Goal: Information Seeking & Learning: Learn about a topic

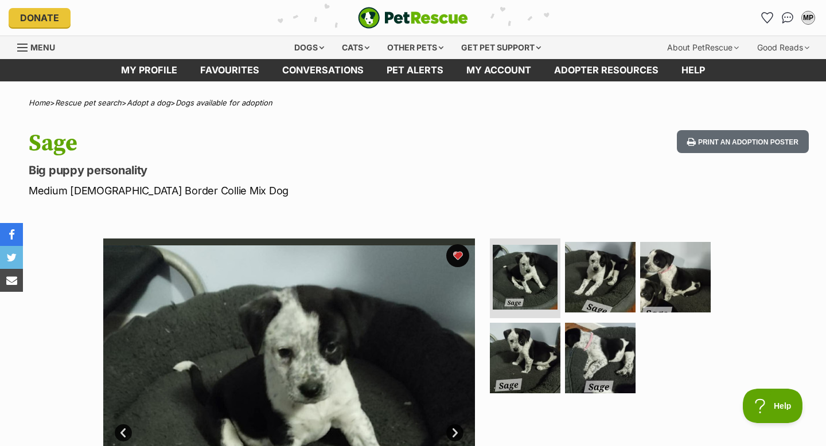
click at [24, 45] on div "Menu" at bounding box center [22, 47] width 11 height 9
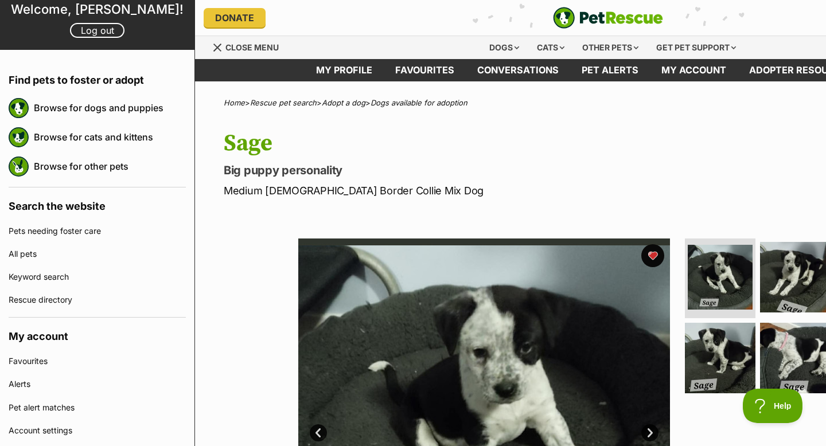
scroll to position [82, 0]
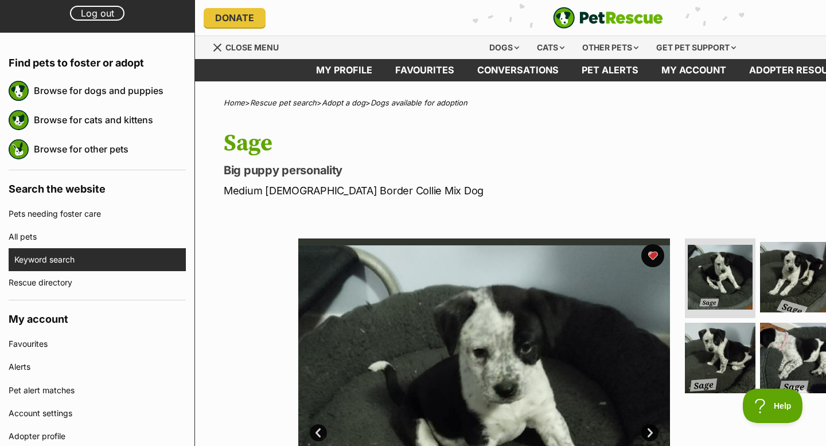
click at [46, 267] on link "Keyword search" at bounding box center [100, 259] width 172 height 23
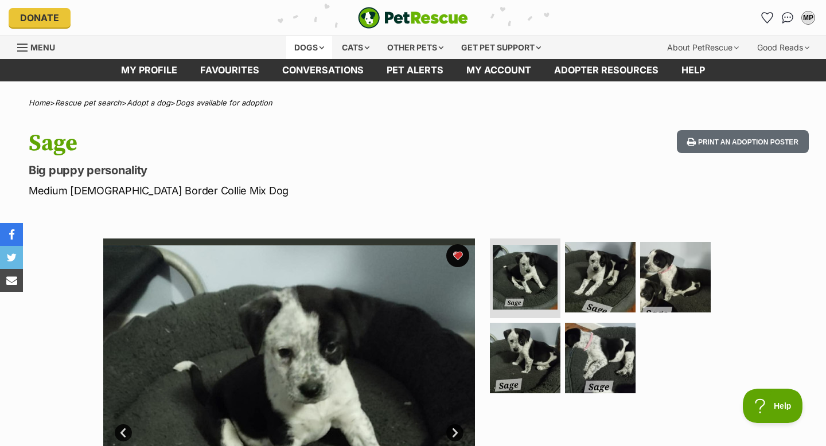
click at [307, 52] on div "Dogs" at bounding box center [309, 47] width 46 height 23
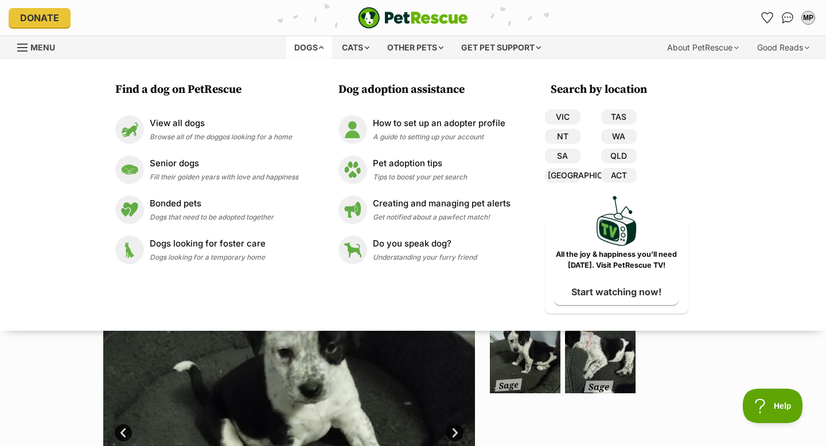
click at [714, 338] on ul at bounding box center [605, 320] width 235 height 163
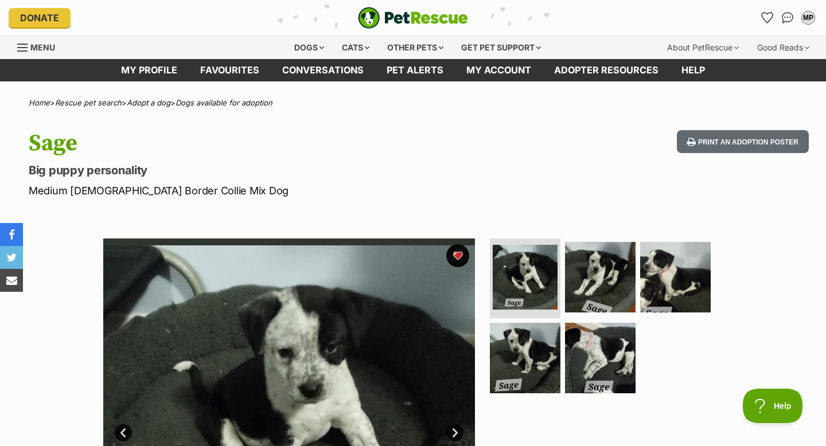
click at [17, 40] on link "Menu" at bounding box center [40, 46] width 46 height 21
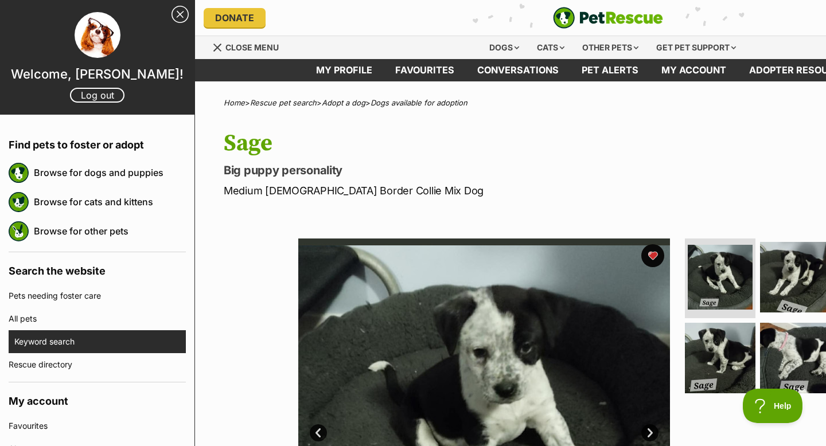
click at [66, 333] on link "Keyword search" at bounding box center [100, 342] width 172 height 23
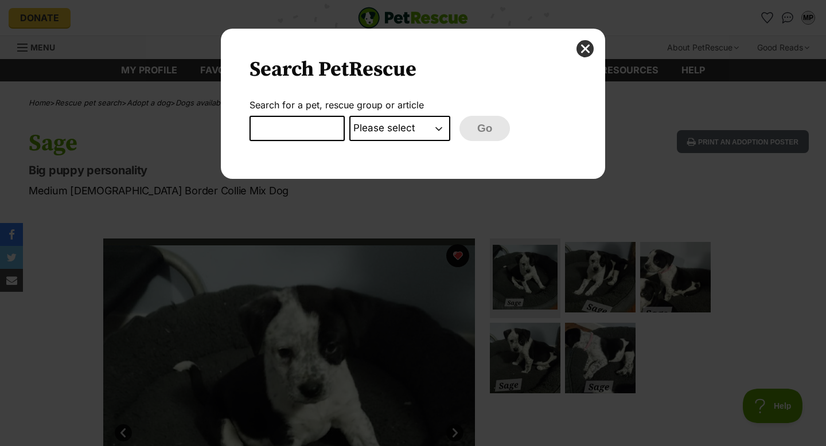
click at [282, 129] on input "Dialog Window - Close (Press escape to close)" at bounding box center [297, 128] width 95 height 25
type input "d"
type input "bouncy pork"
click at [422, 122] on select "Please select PetRescue ID Pet name Group Article" at bounding box center [399, 128] width 101 height 25
select select "pet_name"
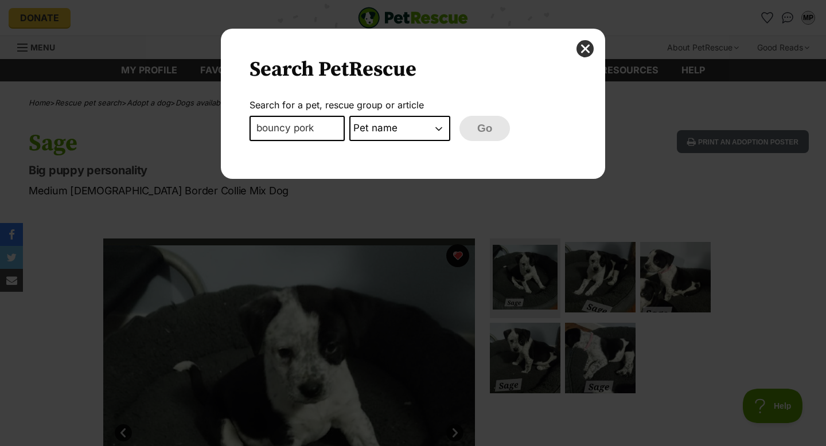
click at [349, 116] on select "Please select PetRescue ID Pet name Group Article" at bounding box center [399, 128] width 101 height 25
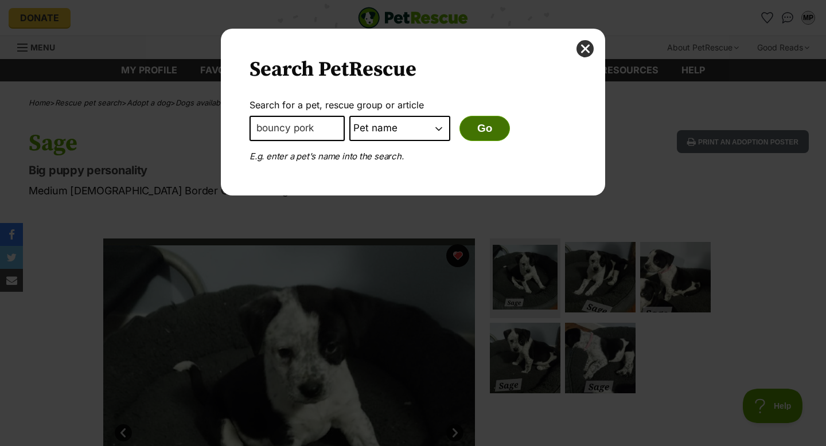
click at [486, 127] on button "Go" at bounding box center [485, 128] width 50 height 25
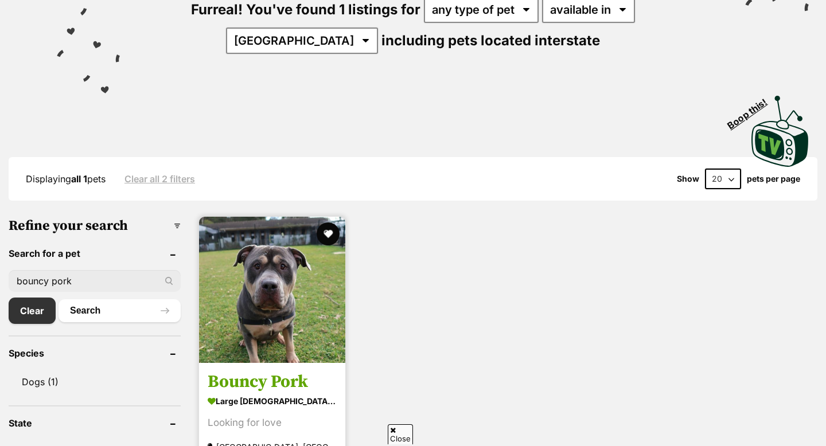
click at [296, 337] on img at bounding box center [272, 290] width 146 height 146
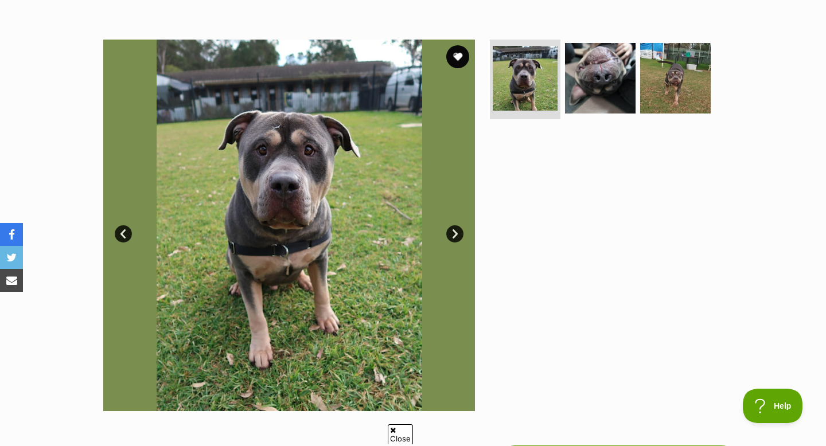
click at [450, 228] on link "Next" at bounding box center [454, 234] width 17 height 17
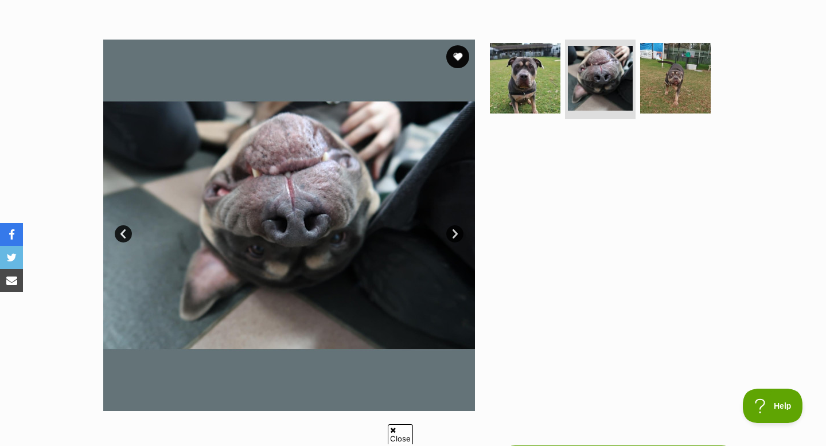
click at [450, 228] on link "Next" at bounding box center [454, 234] width 17 height 17
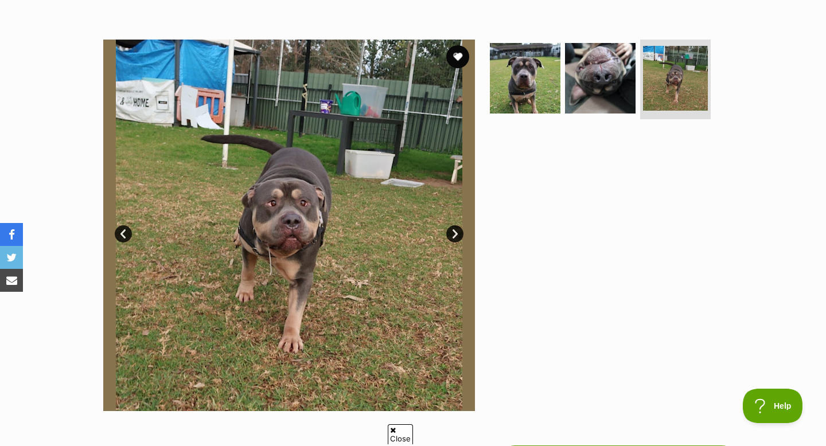
click at [126, 232] on link "Prev" at bounding box center [123, 234] width 17 height 17
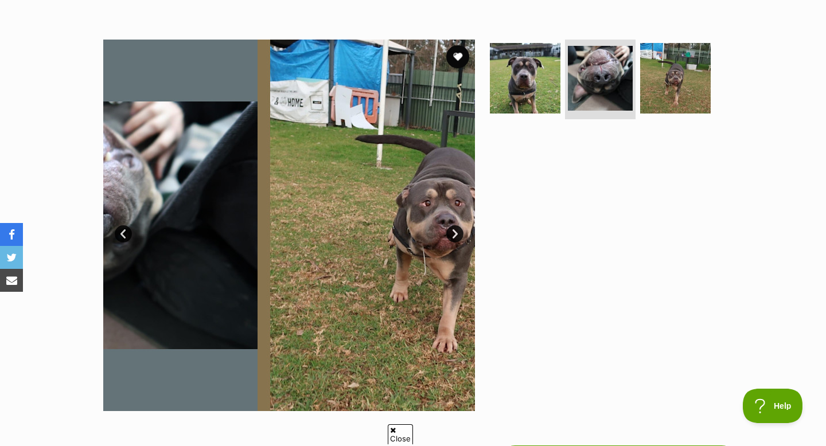
click at [126, 232] on link "Prev" at bounding box center [123, 234] width 17 height 17
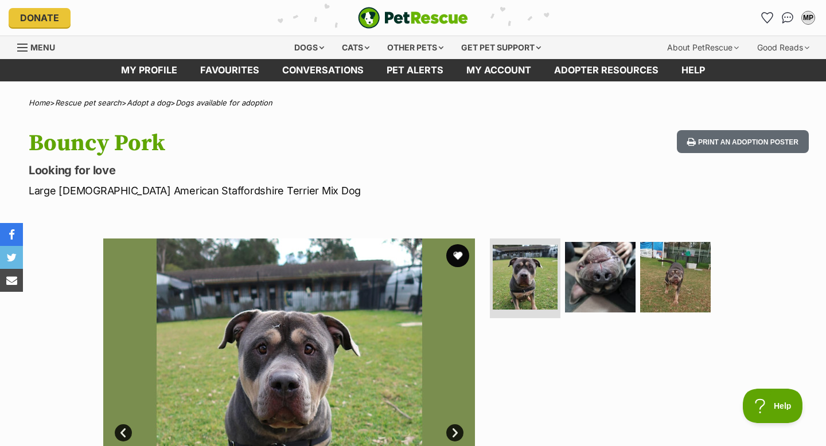
click at [21, 45] on div "Menu" at bounding box center [22, 47] width 11 height 9
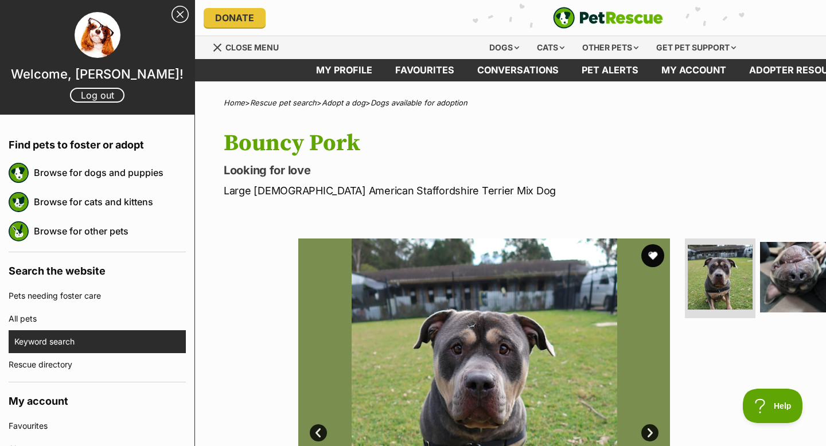
click at [92, 349] on link "Keyword search" at bounding box center [100, 342] width 172 height 23
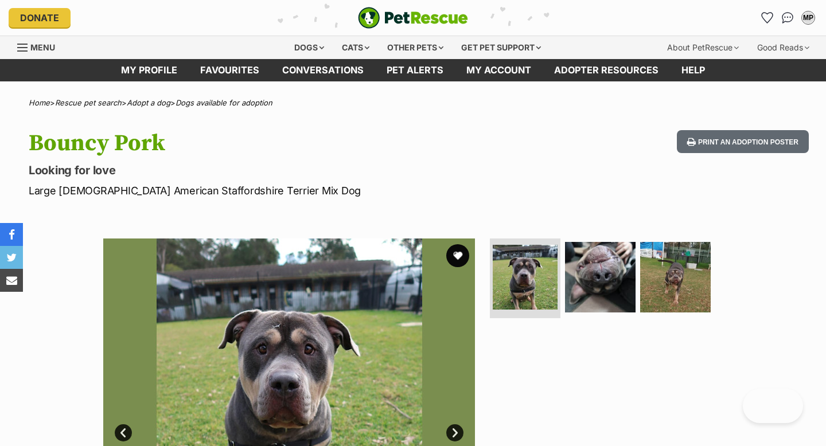
click at [23, 47] on span "Menu" at bounding box center [22, 47] width 10 height 1
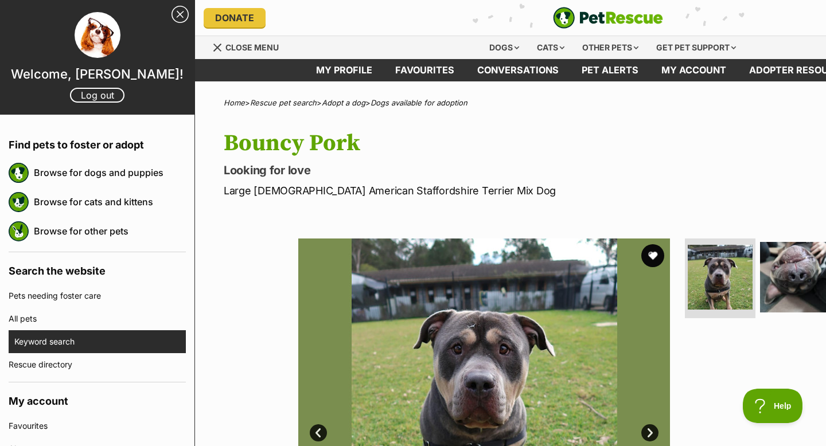
click at [58, 337] on link "Keyword search" at bounding box center [100, 342] width 172 height 23
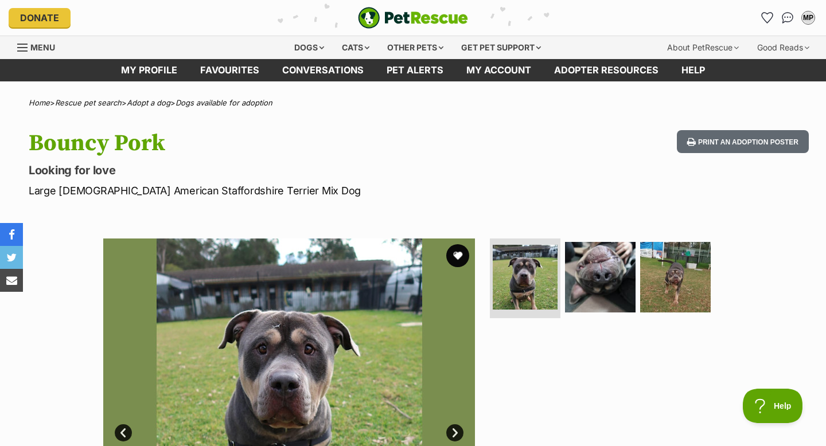
click at [35, 50] on span "Menu" at bounding box center [42, 47] width 25 height 10
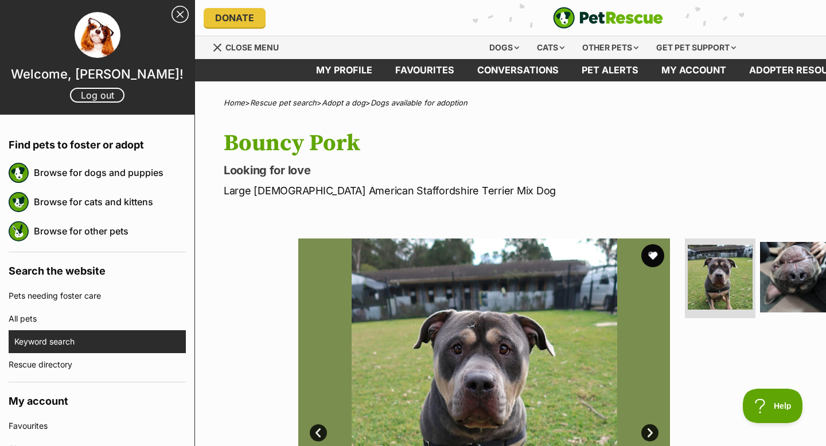
click at [84, 340] on link "Keyword search" at bounding box center [100, 342] width 172 height 23
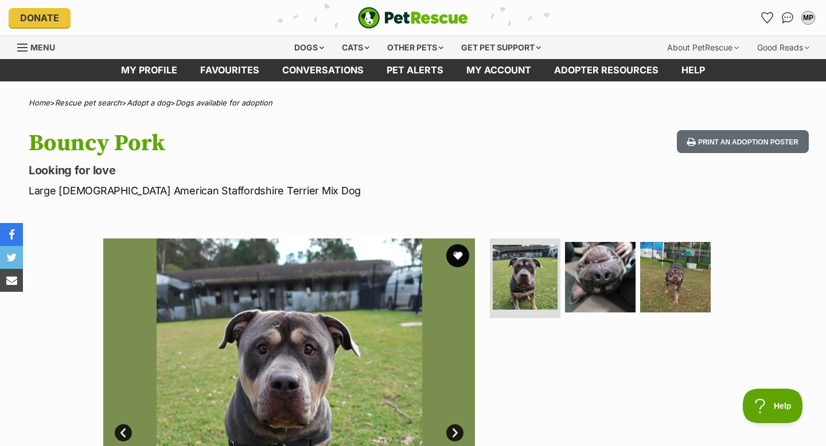
click at [24, 49] on div "Menu" at bounding box center [22, 47] width 11 height 9
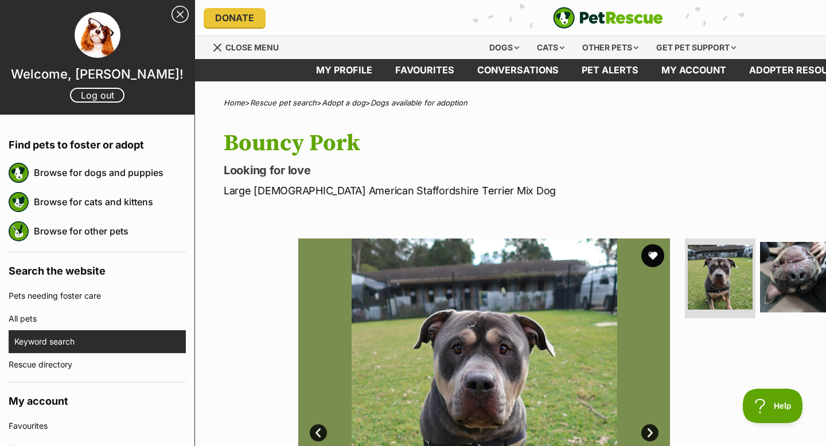
click at [68, 340] on link "Keyword search" at bounding box center [100, 342] width 172 height 23
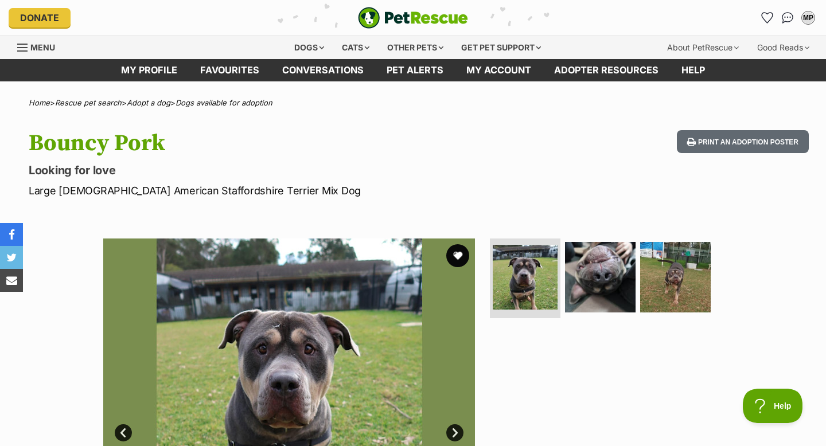
click at [32, 48] on span "Menu" at bounding box center [42, 47] width 25 height 10
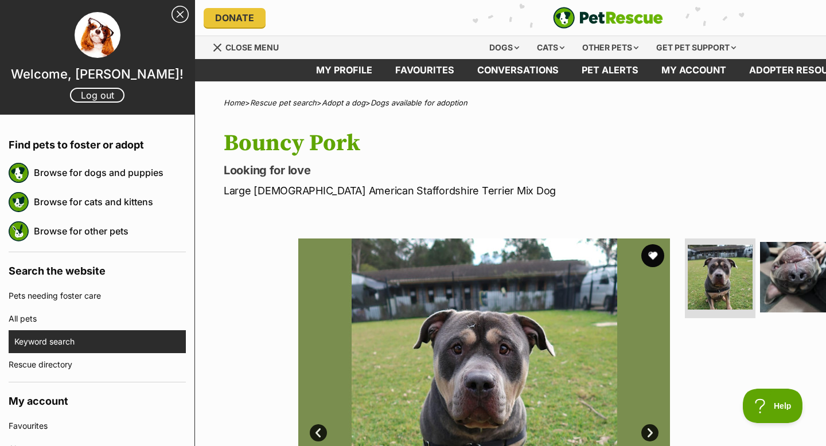
click at [36, 341] on link "Keyword search" at bounding box center [100, 342] width 172 height 23
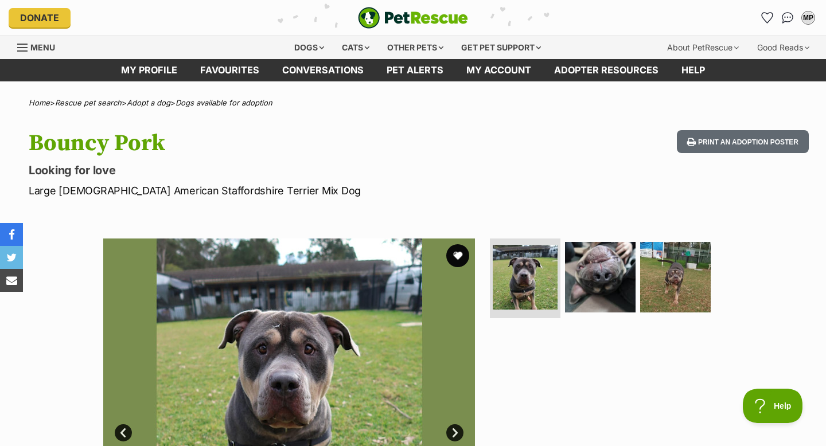
click at [27, 38] on link "Menu" at bounding box center [40, 46] width 46 height 21
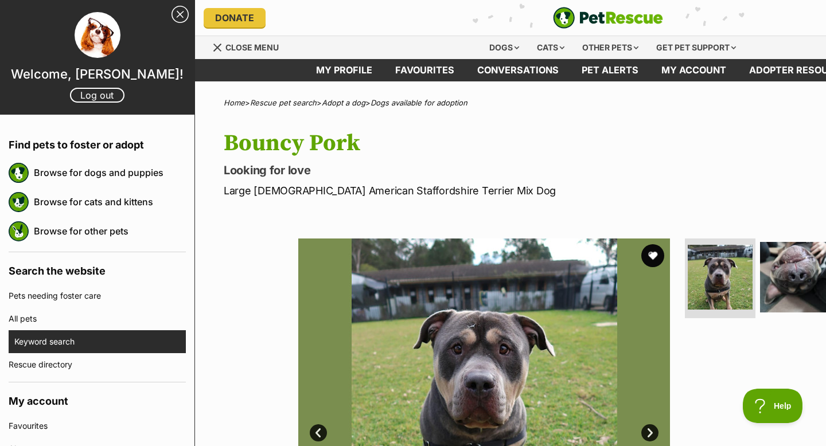
click at [141, 345] on link "Keyword search" at bounding box center [100, 342] width 172 height 23
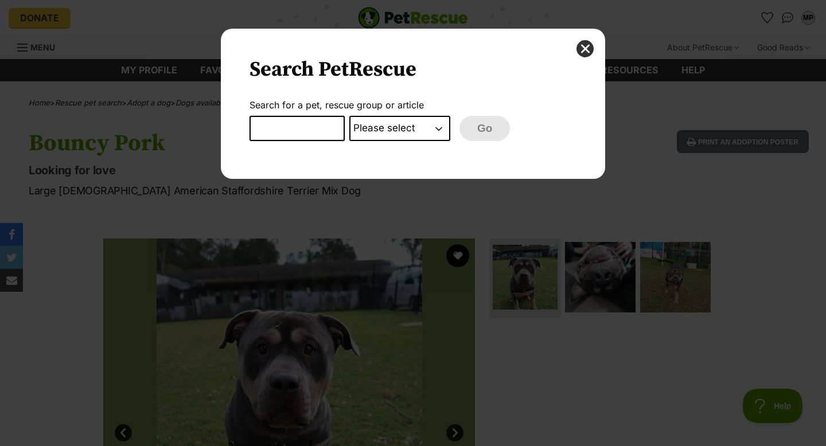
click at [300, 146] on div "Search PetRescue Search for a pet, rescue group or article Please select PetRes…" at bounding box center [413, 104] width 384 height 150
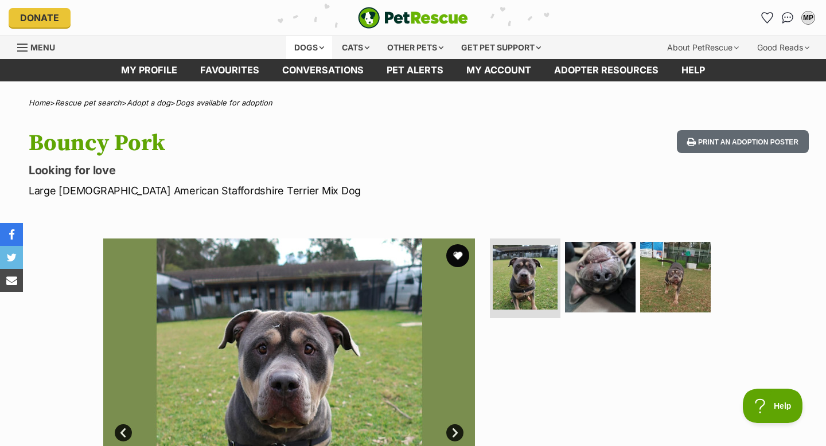
click at [286, 40] on div "Dogs" at bounding box center [309, 47] width 46 height 23
click at [29, 48] on link "Menu" at bounding box center [40, 46] width 46 height 21
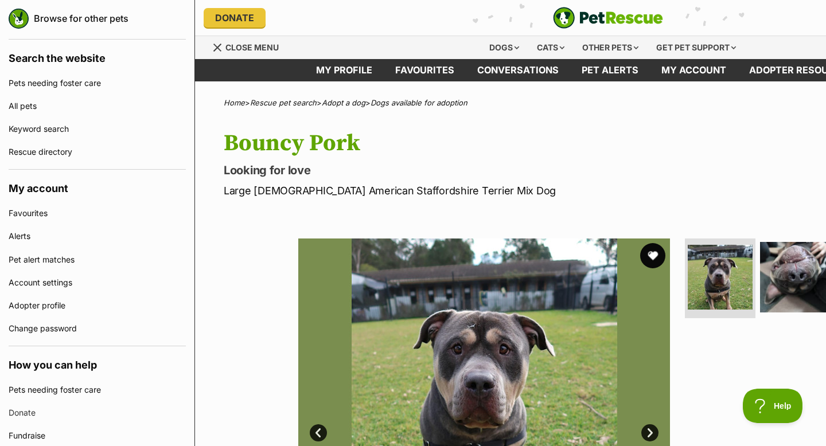
click at [653, 250] on button "favourite" at bounding box center [652, 255] width 25 height 25
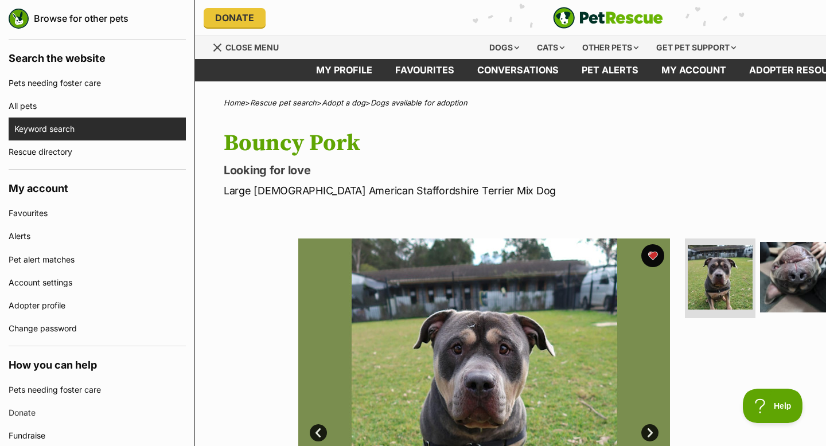
click at [68, 136] on link "Keyword search" at bounding box center [100, 129] width 172 height 23
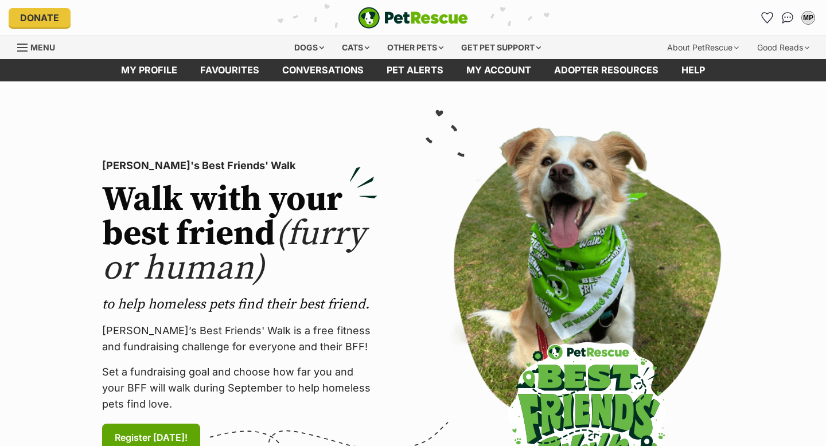
click at [34, 45] on span "Menu" at bounding box center [42, 47] width 25 height 10
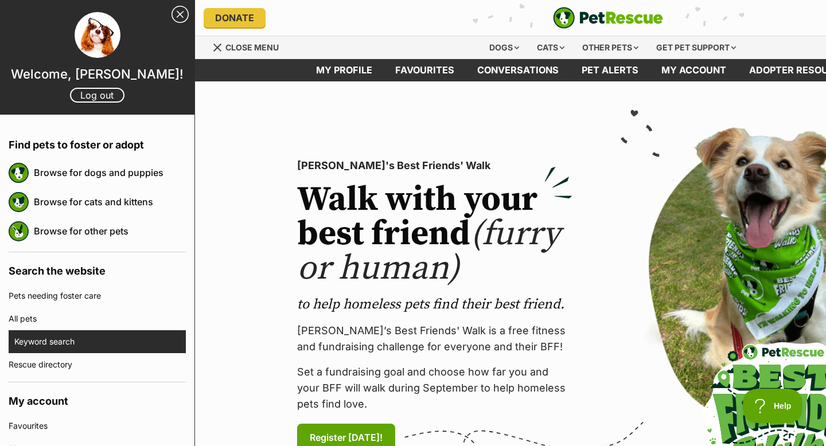
click at [63, 336] on link "Keyword search" at bounding box center [100, 342] width 172 height 23
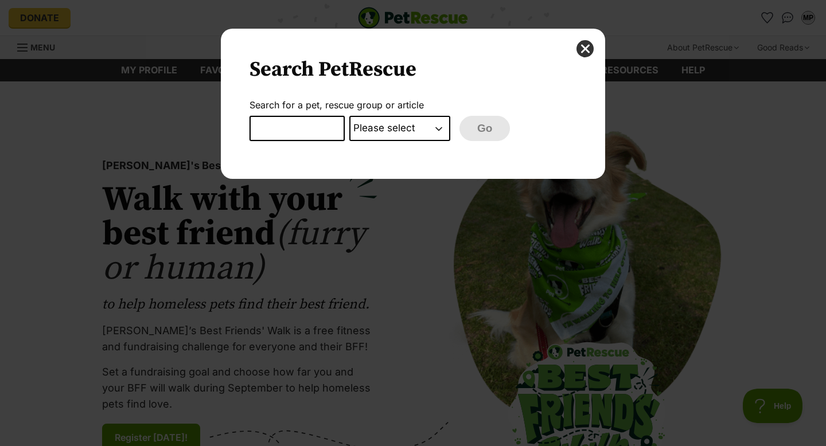
click at [315, 135] on input "Dialog Window - Close (Press escape to close)" at bounding box center [297, 128] width 95 height 25
type input "ding pants"
click at [420, 127] on select "Please select PetRescue ID Pet name Group Article" at bounding box center [399, 128] width 101 height 25
select select "pet_name"
click at [349, 116] on select "Please select PetRescue ID Pet name Group Article" at bounding box center [399, 128] width 101 height 25
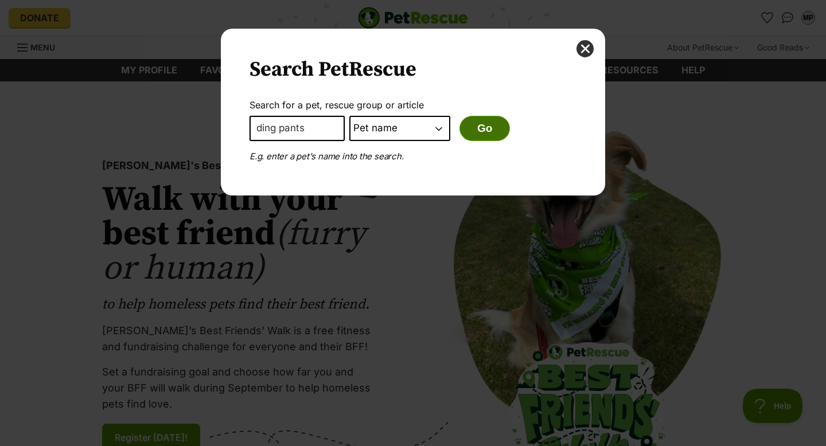
click at [491, 123] on button "Go" at bounding box center [485, 128] width 50 height 25
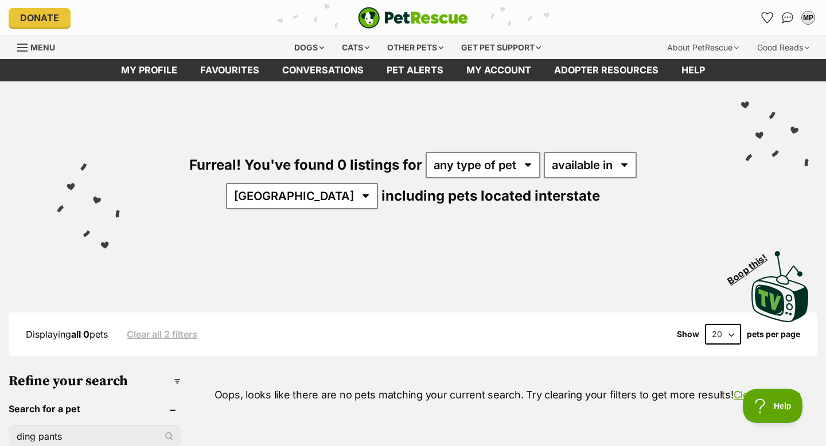
click at [25, 43] on div "Menu" at bounding box center [22, 47] width 11 height 9
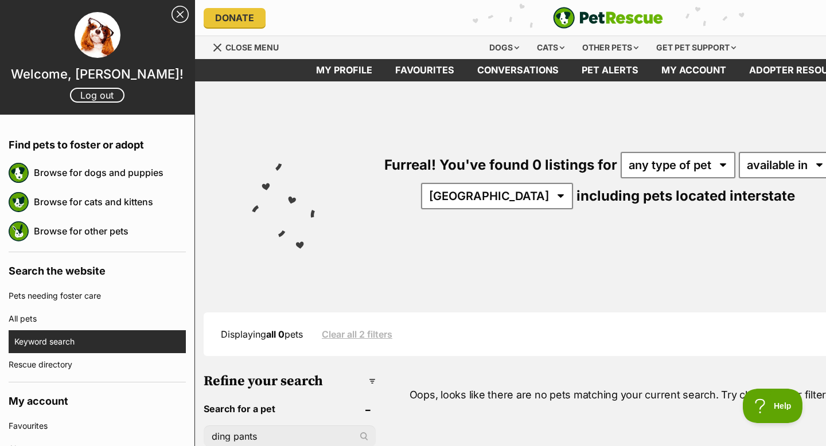
click at [106, 337] on link "Keyword search" at bounding box center [100, 342] width 172 height 23
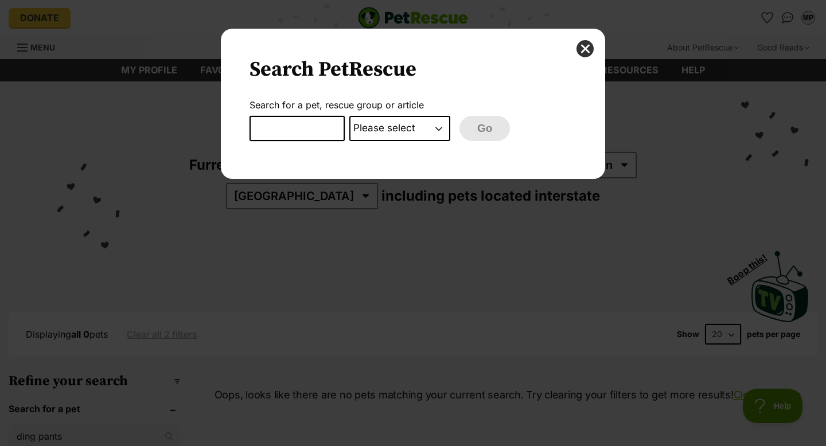
click at [274, 137] on input "Dialog Window - Close (Press escape to close)" at bounding box center [297, 128] width 95 height 25
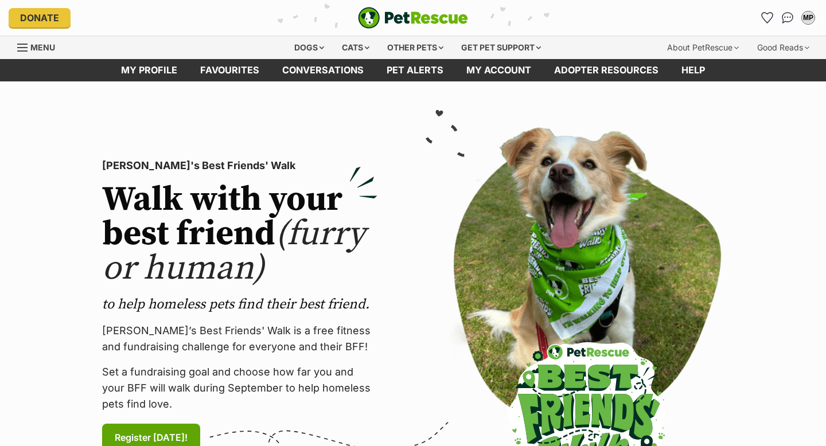
click at [49, 46] on span "Menu" at bounding box center [42, 47] width 25 height 10
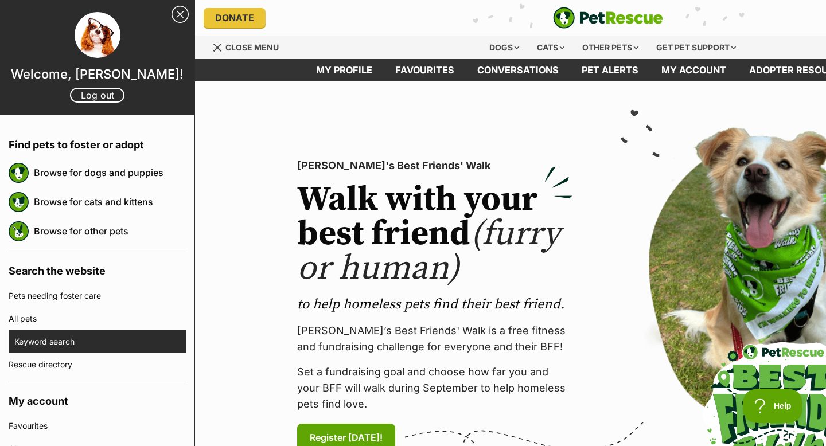
click at [56, 338] on link "Keyword search" at bounding box center [100, 342] width 172 height 23
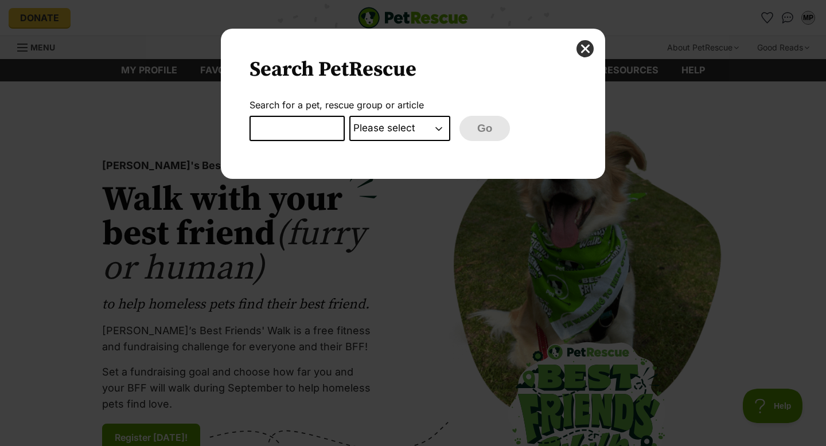
click at [290, 130] on input "Dialog Window - Close (Press escape to close)" at bounding box center [297, 128] width 95 height 25
type input "ding"
click at [436, 125] on select "Please select PetRescue ID Pet name Group Article" at bounding box center [399, 128] width 101 height 25
select select "pet_name"
click at [349, 116] on select "Please select PetRescue ID Pet name Group Article" at bounding box center [399, 128] width 101 height 25
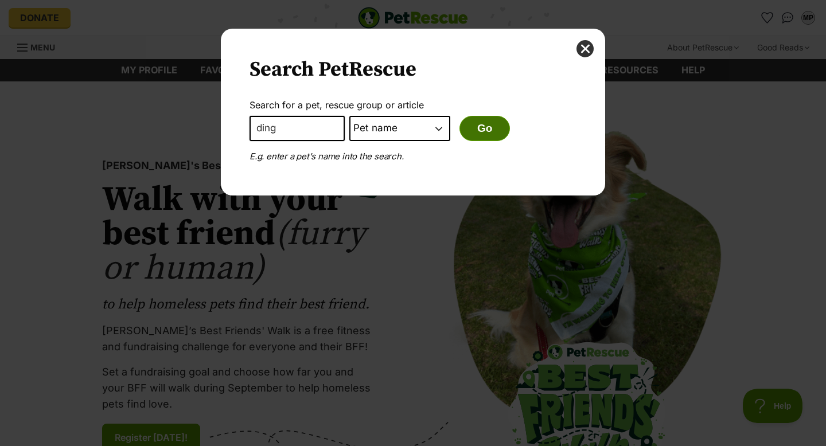
click at [489, 133] on button "Go" at bounding box center [485, 128] width 50 height 25
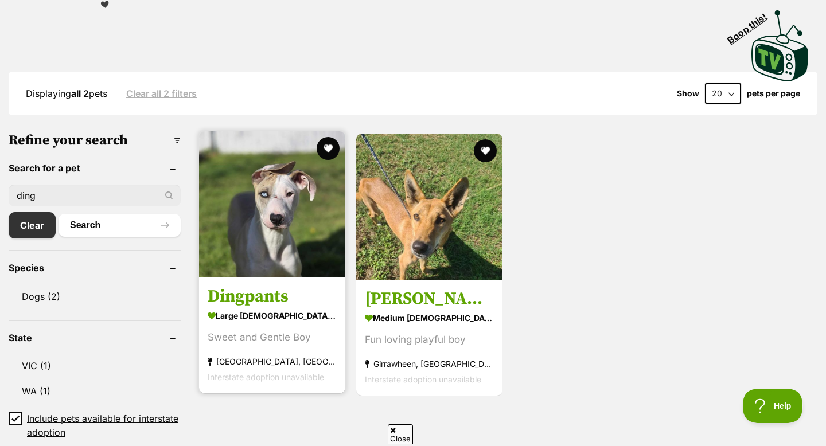
click at [265, 246] on img at bounding box center [272, 204] width 146 height 146
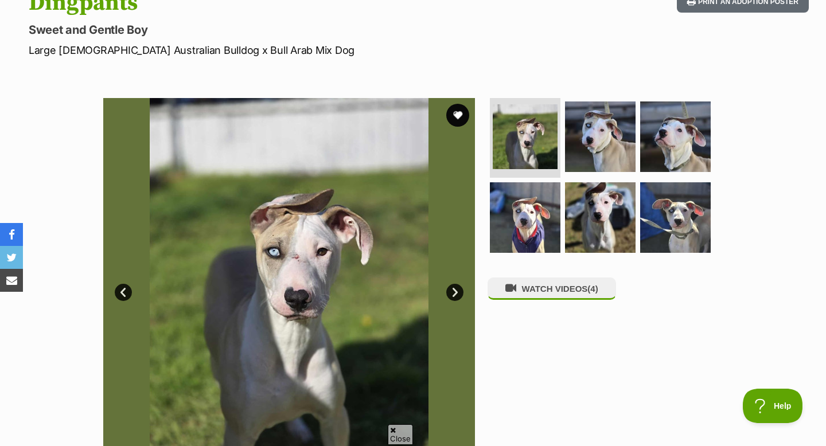
scroll to position [130, 0]
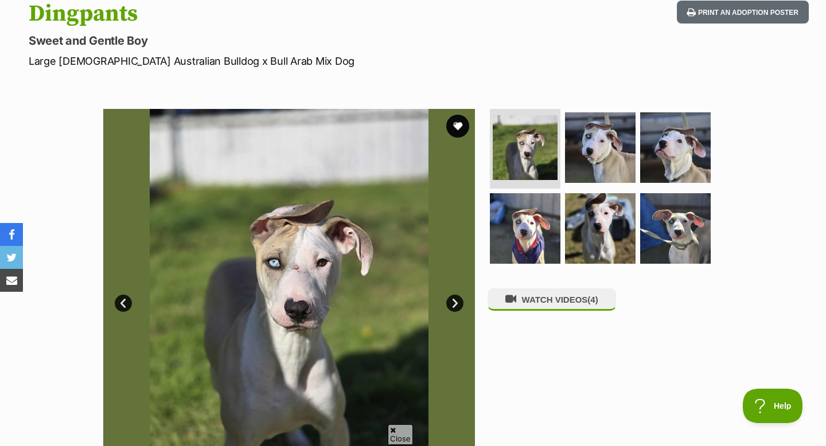
click at [518, 207] on img at bounding box center [525, 228] width 71 height 71
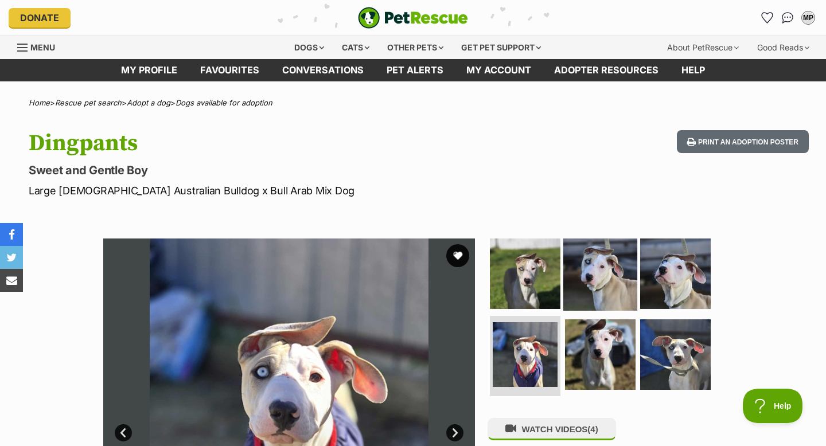
scroll to position [40, 0]
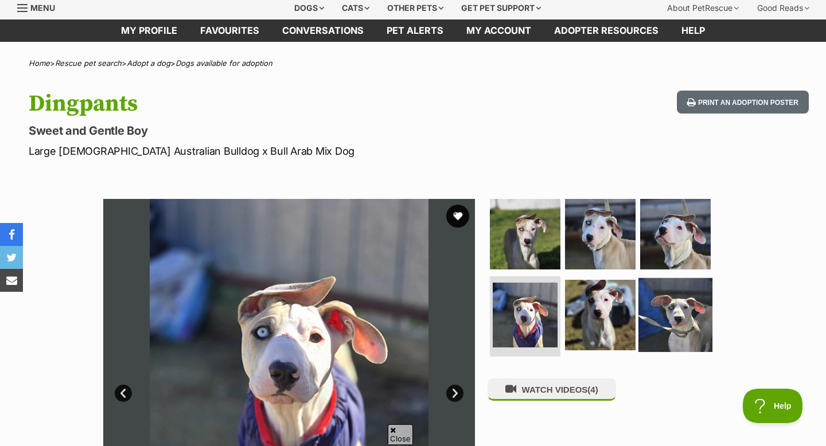
click at [669, 320] on img at bounding box center [676, 315] width 74 height 74
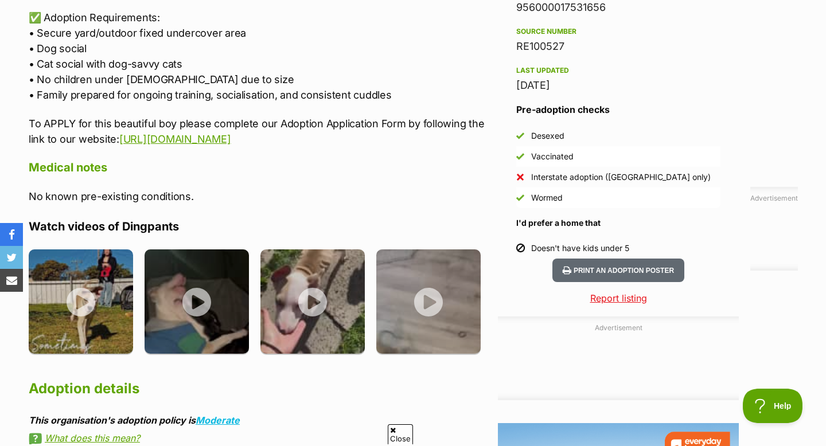
scroll to position [0, 0]
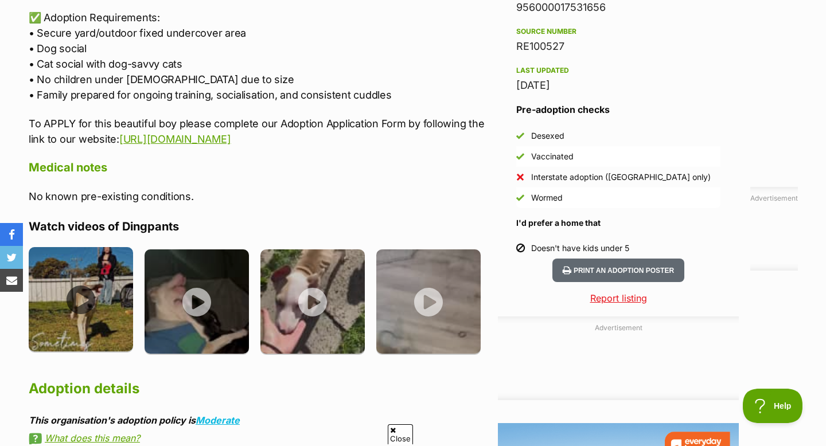
click at [84, 288] on img at bounding box center [81, 299] width 104 height 104
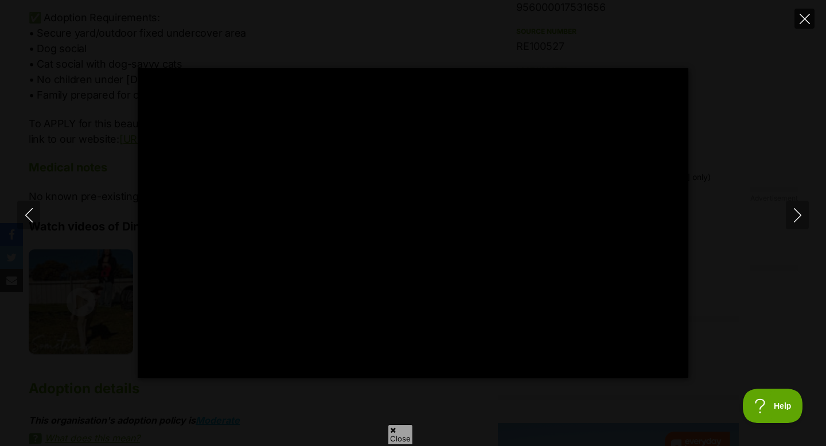
click at [801, 11] on button "Close" at bounding box center [805, 19] width 20 height 20
type input "94.92"
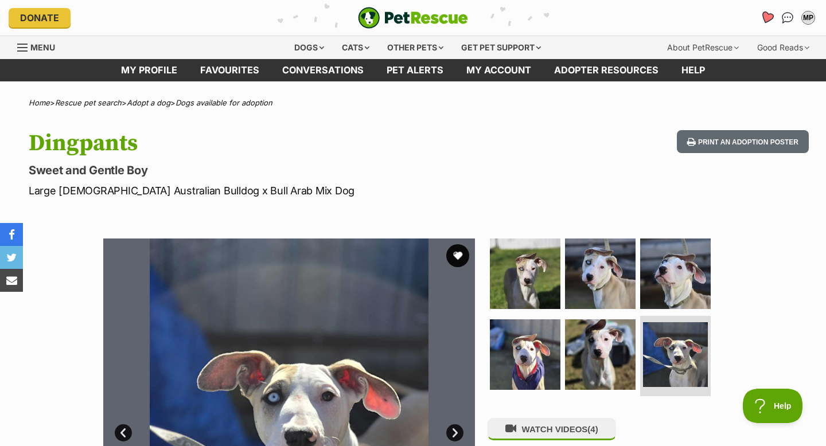
click at [766, 15] on icon "Favourites" at bounding box center [767, 17] width 14 height 13
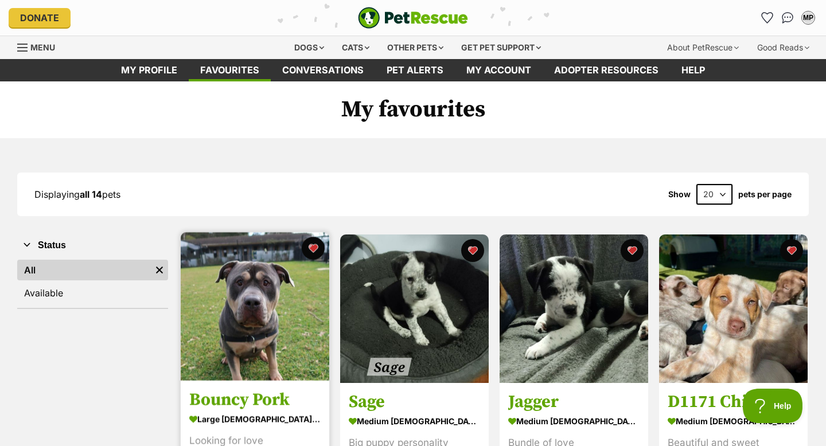
click at [215, 296] on img at bounding box center [255, 306] width 149 height 149
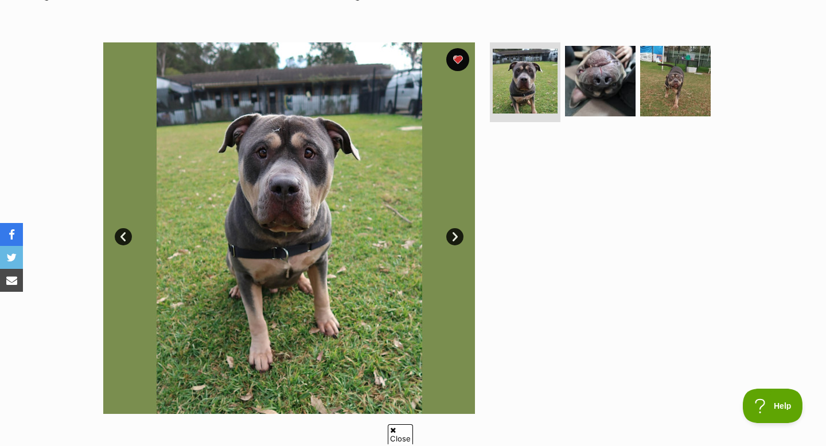
scroll to position [195, 0]
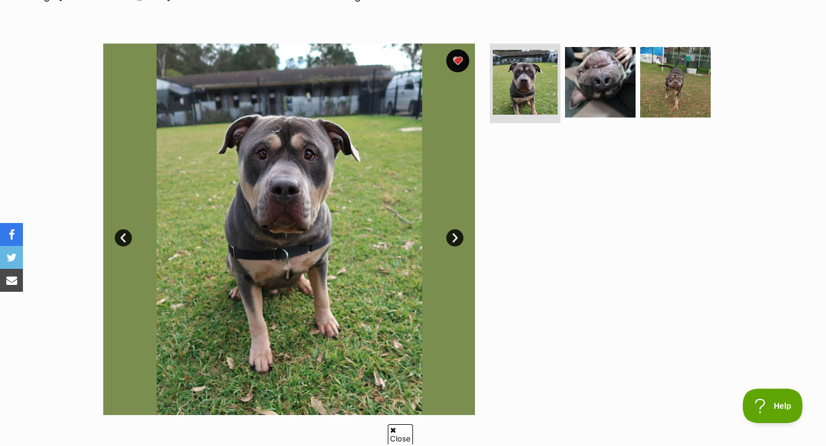
click at [457, 235] on link "Next" at bounding box center [454, 238] width 17 height 17
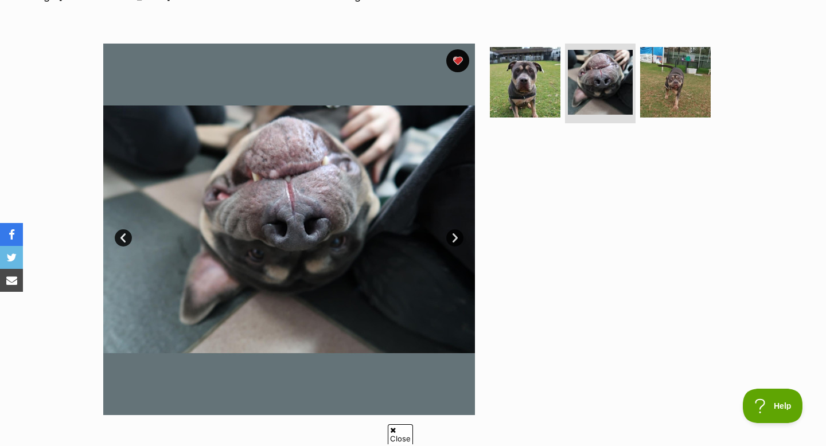
click at [457, 235] on link "Next" at bounding box center [454, 238] width 17 height 17
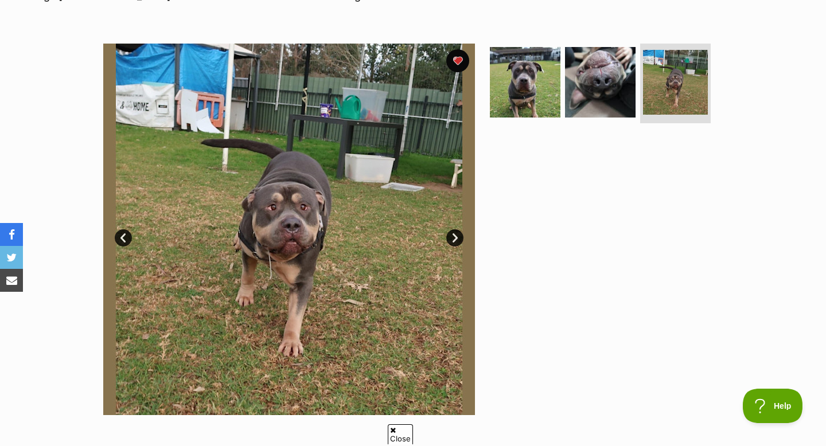
scroll to position [0, 0]
